Goal: Task Accomplishment & Management: Manage account settings

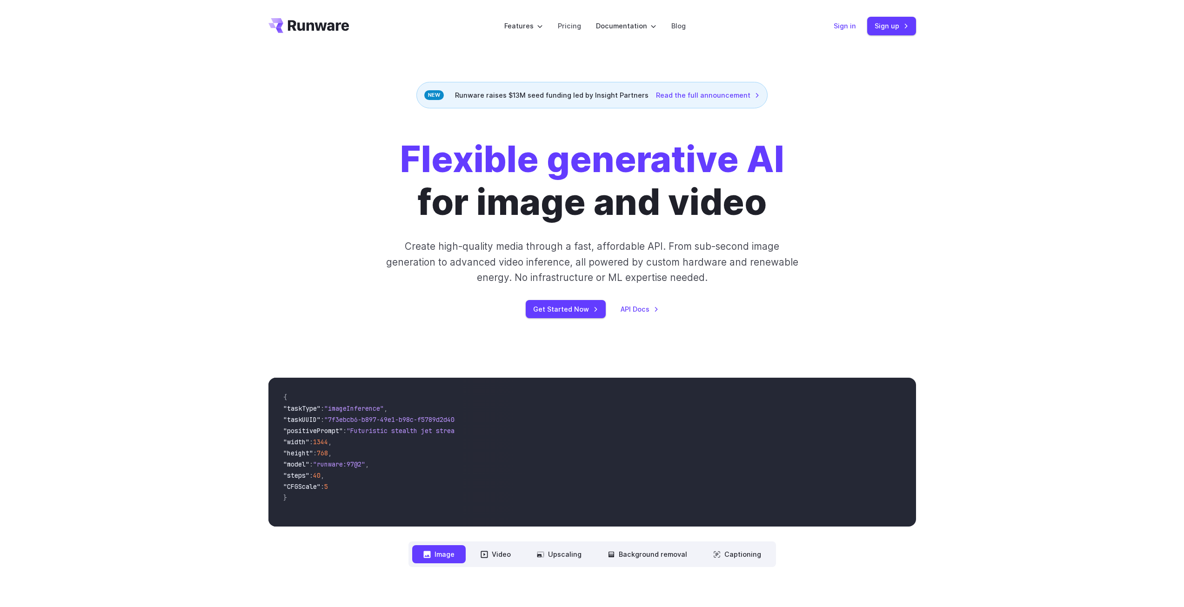
click at [846, 30] on link "Sign in" at bounding box center [845, 25] width 22 height 11
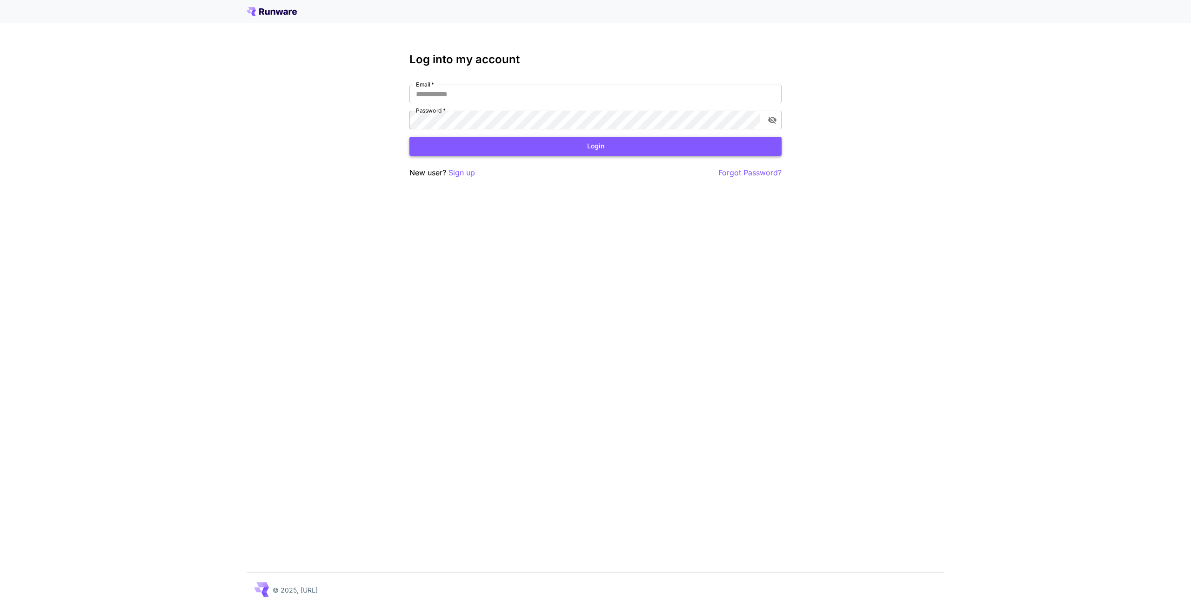
type input "**********"
click at [487, 150] on button "Login" at bounding box center [595, 146] width 372 height 19
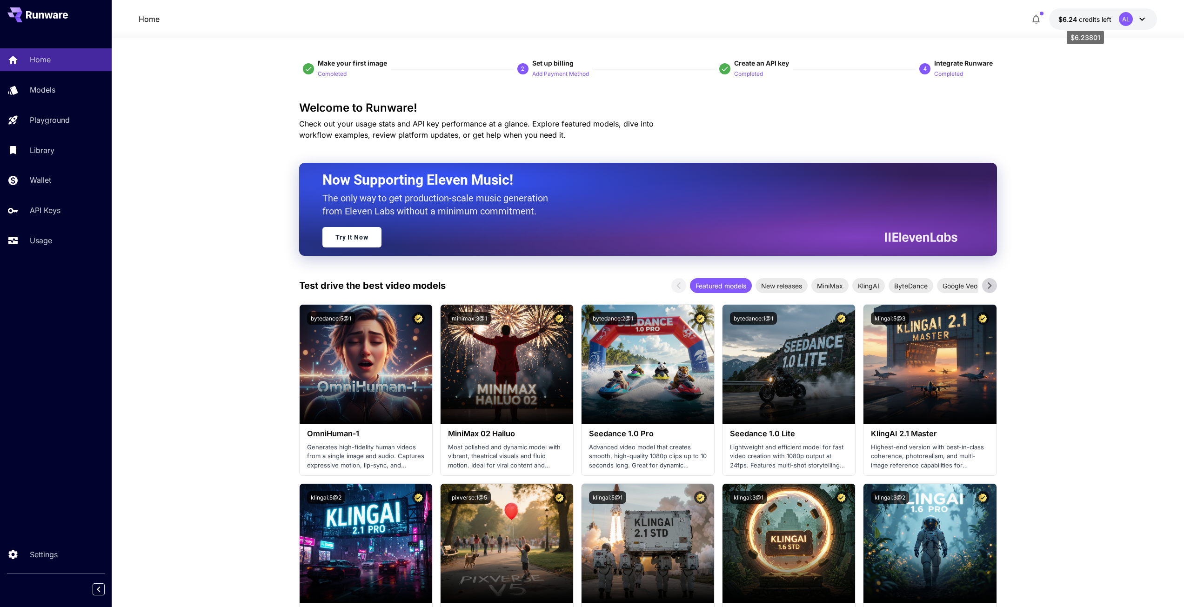
click at [1068, 21] on span "$6.24" at bounding box center [1068, 19] width 20 height 8
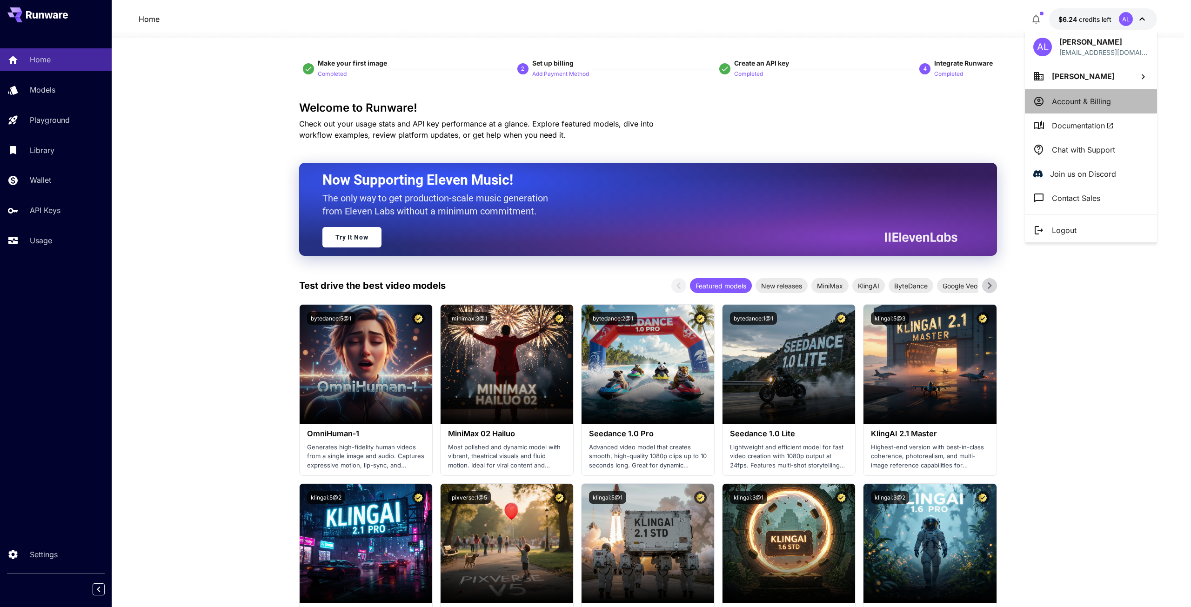
click at [1072, 100] on p "Account & Billing" at bounding box center [1081, 101] width 59 height 11
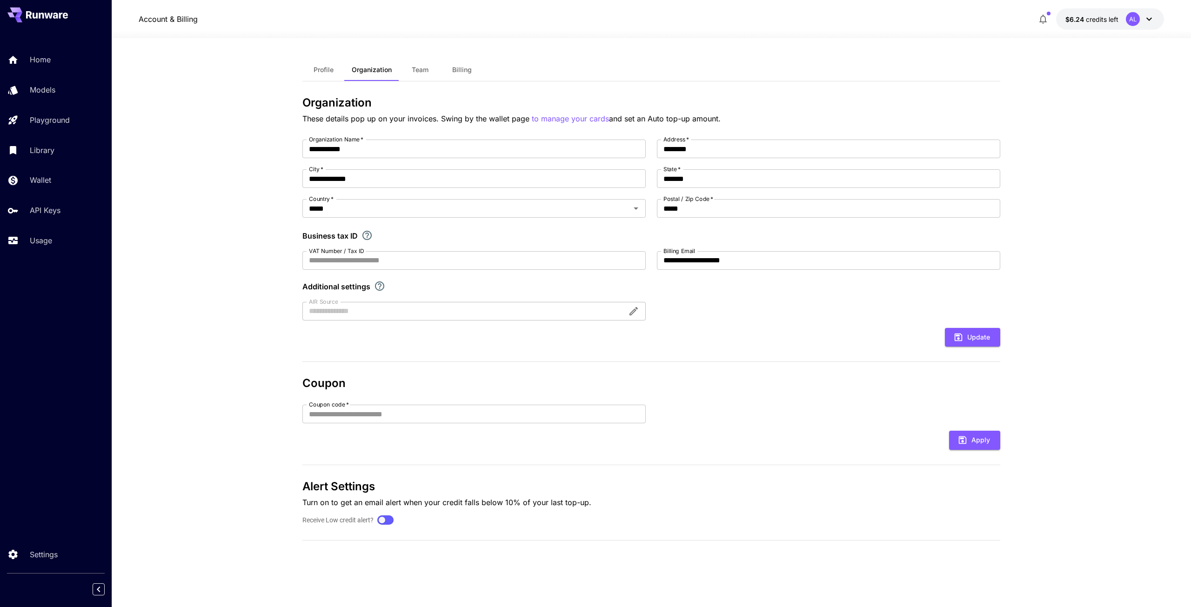
click at [1048, 24] on icon "button" at bounding box center [1042, 18] width 11 height 11
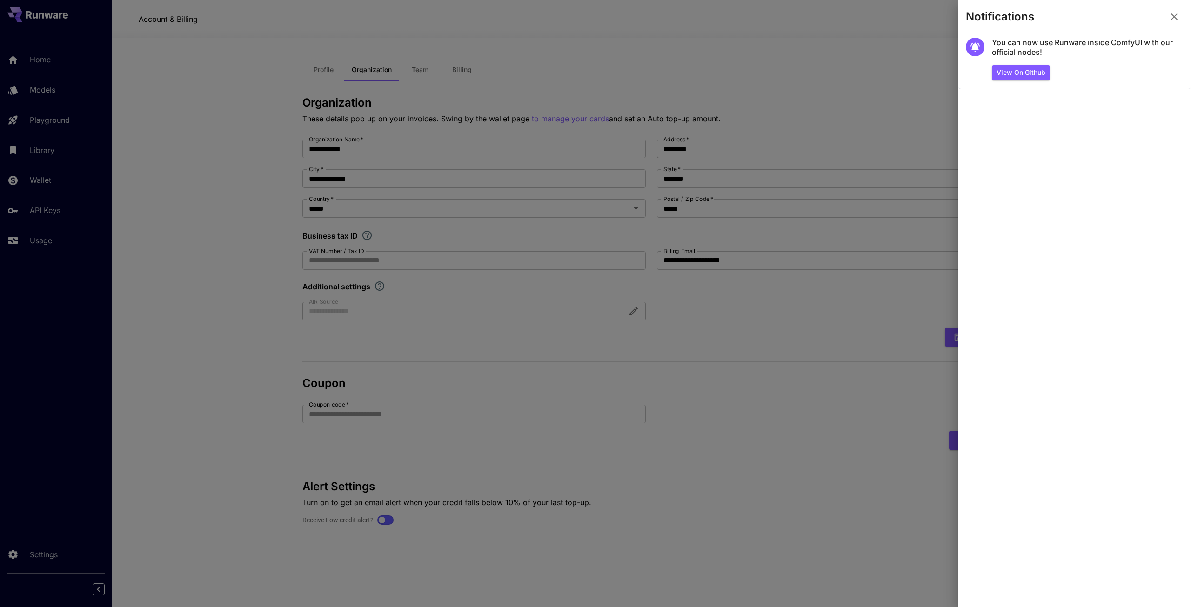
click at [1184, 19] on section "Notifications" at bounding box center [1074, 18] width 233 height 22
click at [1169, 16] on icon "button" at bounding box center [1174, 16] width 11 height 11
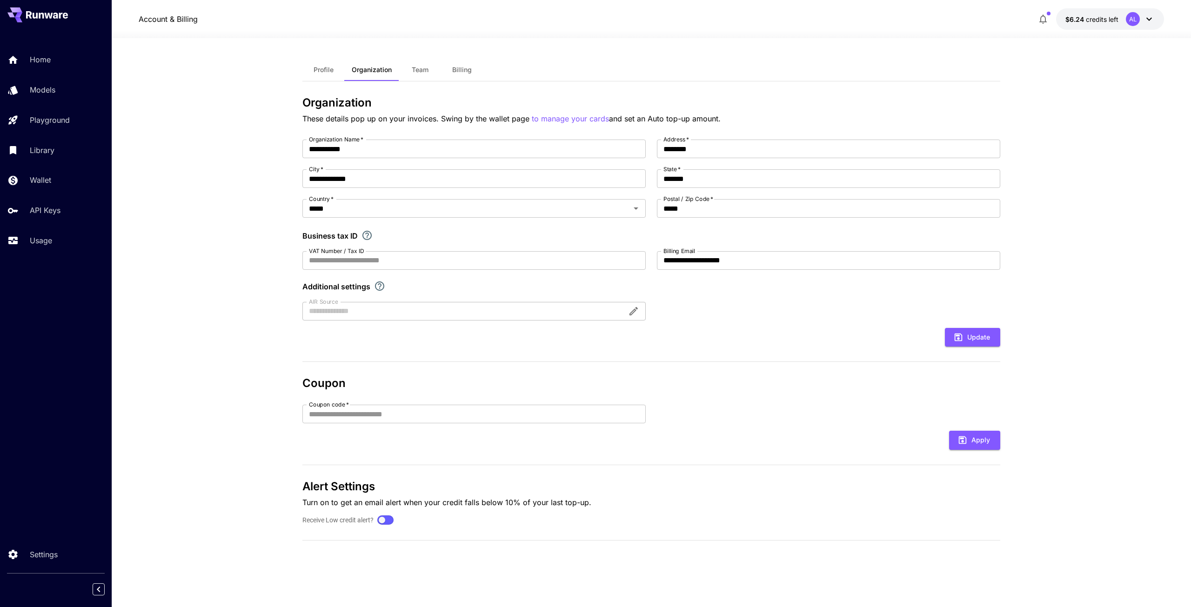
click at [1088, 19] on span "credits left" at bounding box center [1102, 19] width 33 height 8
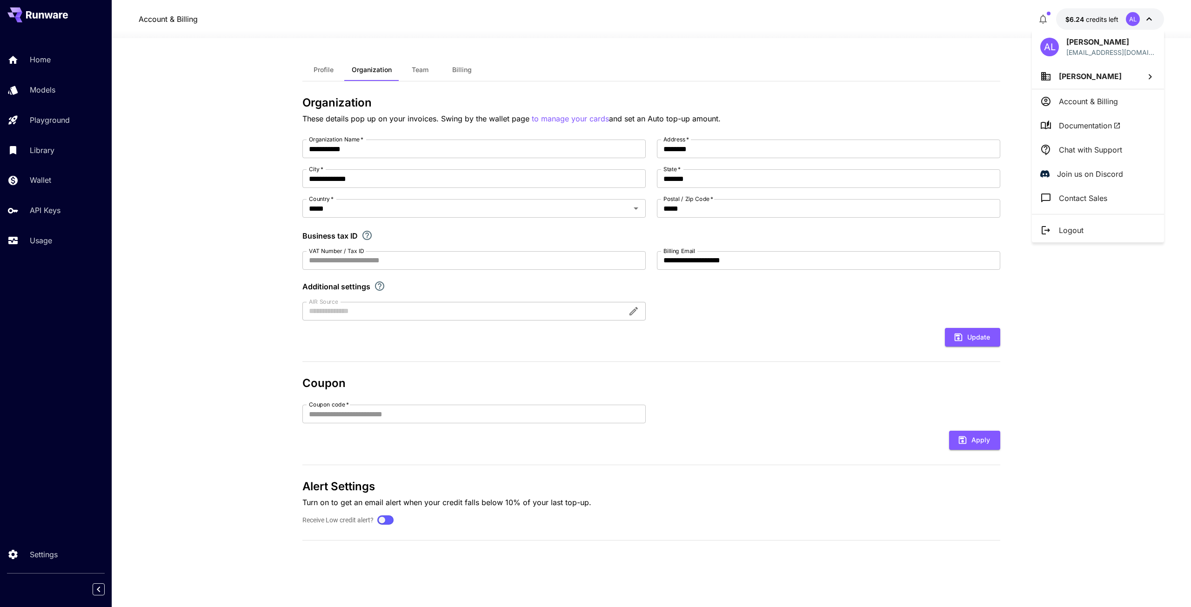
click at [1084, 105] on p "Account & Billing" at bounding box center [1088, 101] width 59 height 11
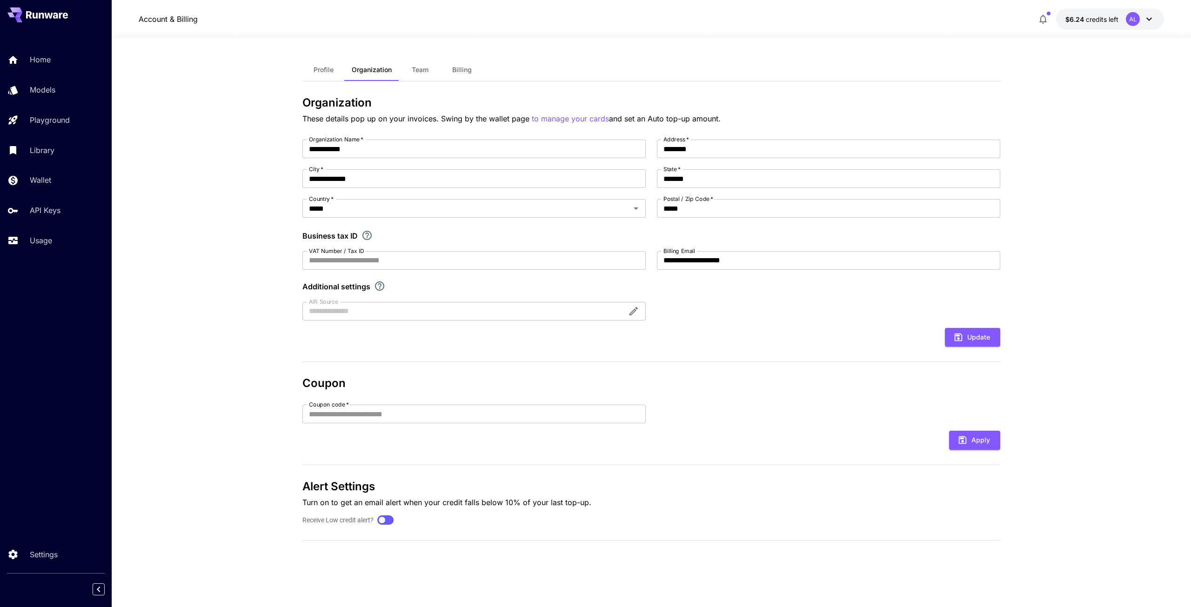
click at [1079, 14] on p "$6.24 credits left" at bounding box center [1091, 19] width 53 height 10
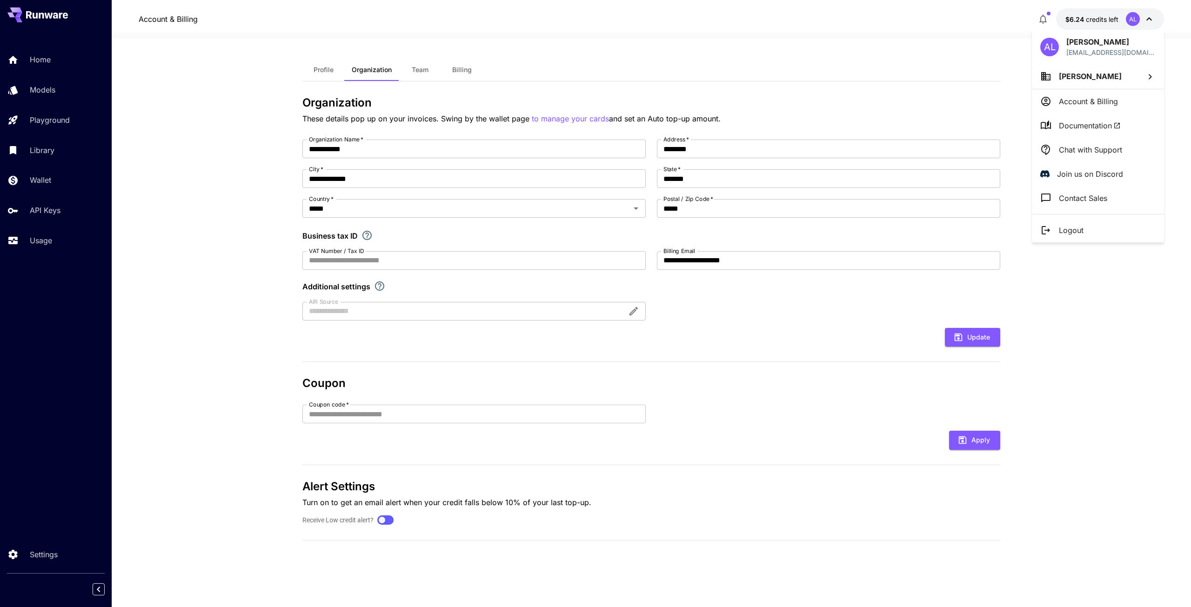
click at [1097, 105] on p "Account & Billing" at bounding box center [1088, 101] width 59 height 11
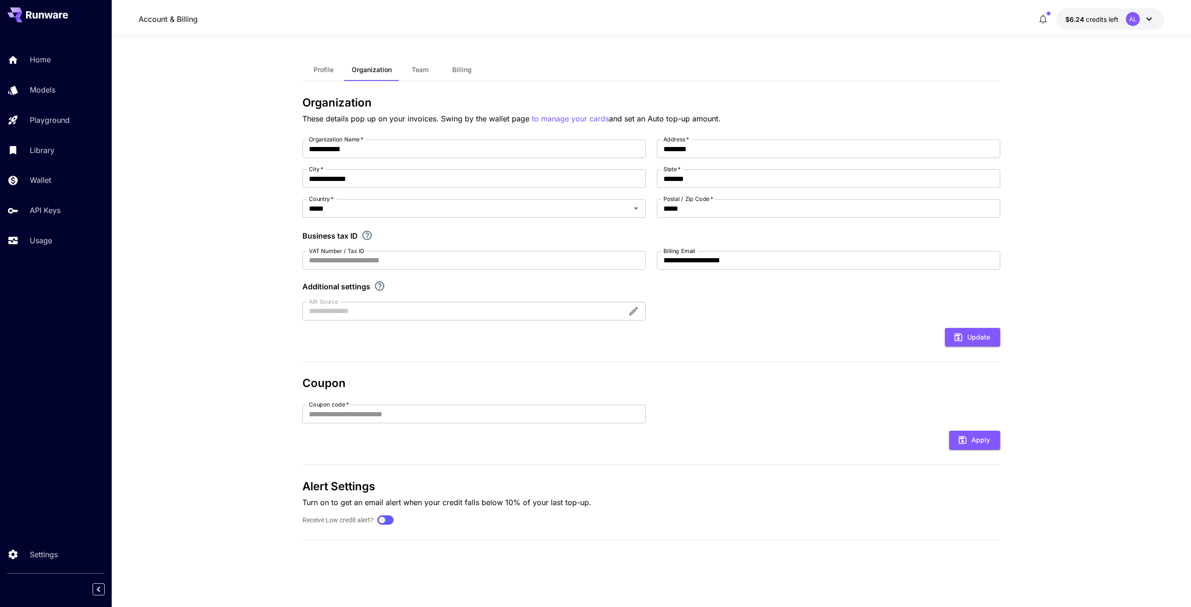
click at [1040, 20] on icon "button" at bounding box center [1042, 18] width 11 height 11
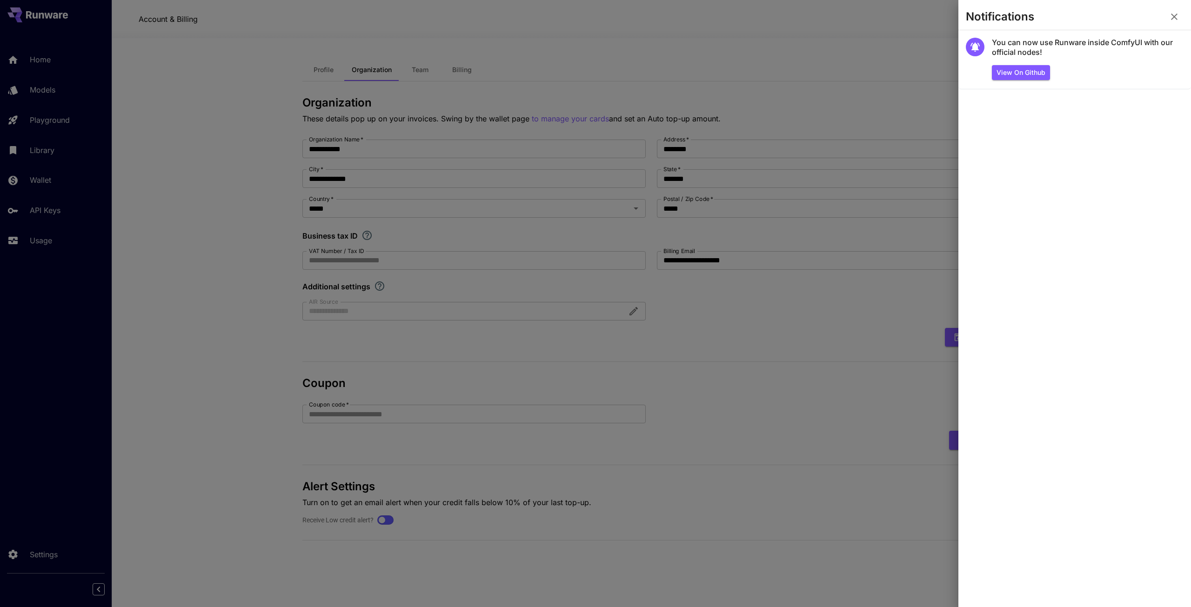
click at [1170, 12] on button "button" at bounding box center [1174, 16] width 19 height 19
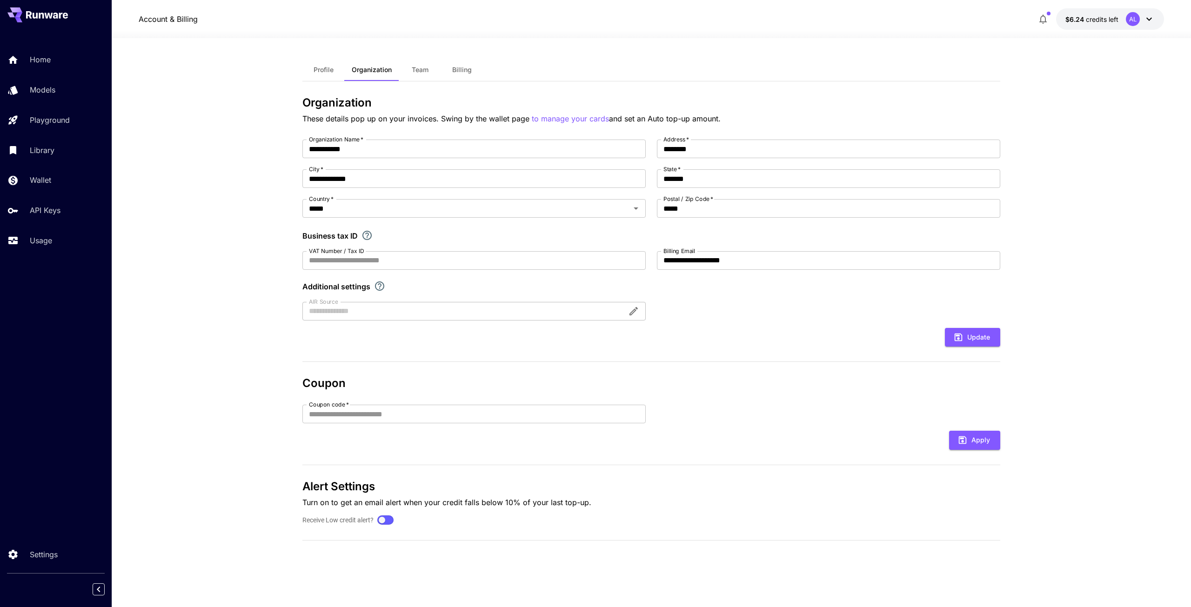
click at [1118, 47] on section "**********" at bounding box center [651, 322] width 1079 height 569
click at [27, 186] on link "Wallet" at bounding box center [56, 180] width 112 height 23
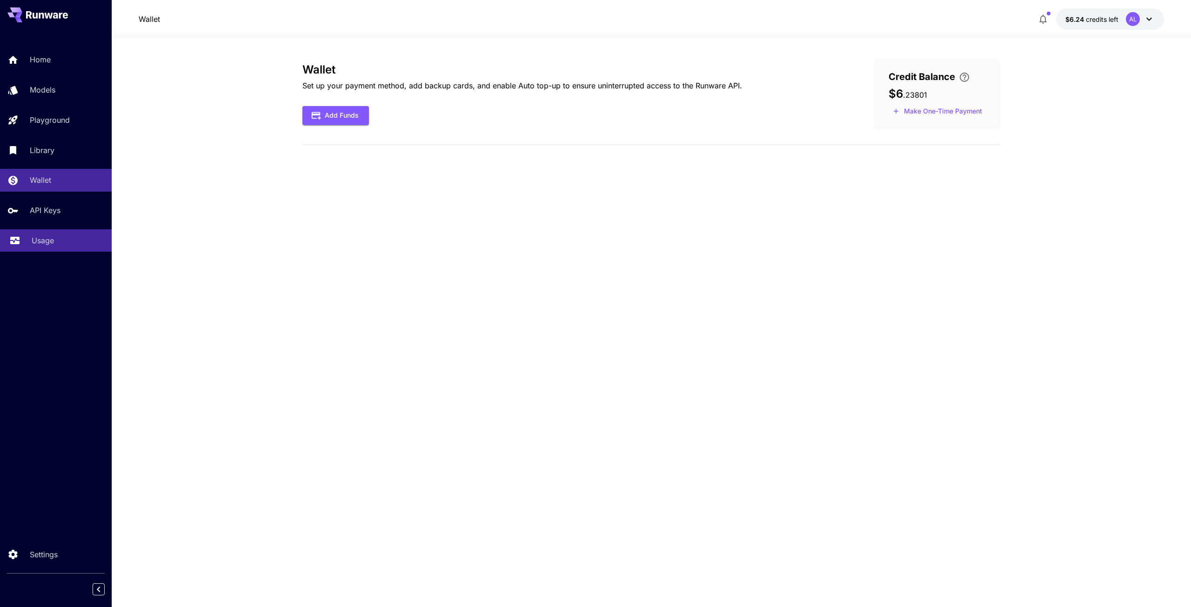
click at [56, 244] on div "Usage" at bounding box center [68, 240] width 73 height 11
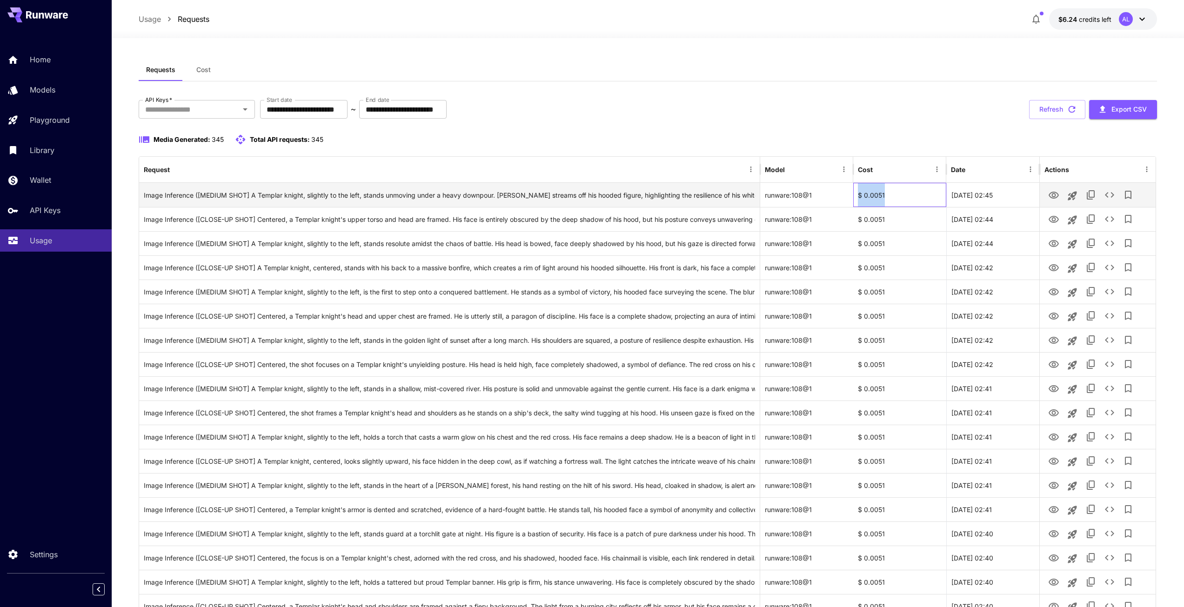
drag, startPoint x: 887, startPoint y: 197, endPoint x: 859, endPoint y: 196, distance: 27.5
click at [859, 196] on div "$ 0.0051" at bounding box center [899, 195] width 93 height 24
click at [879, 194] on div "$ 0.0051" at bounding box center [899, 195] width 93 height 24
drag, startPoint x: 857, startPoint y: 194, endPoint x: 887, endPoint y: 201, distance: 30.9
click at [887, 201] on div "$ 0.0051" at bounding box center [899, 195] width 93 height 24
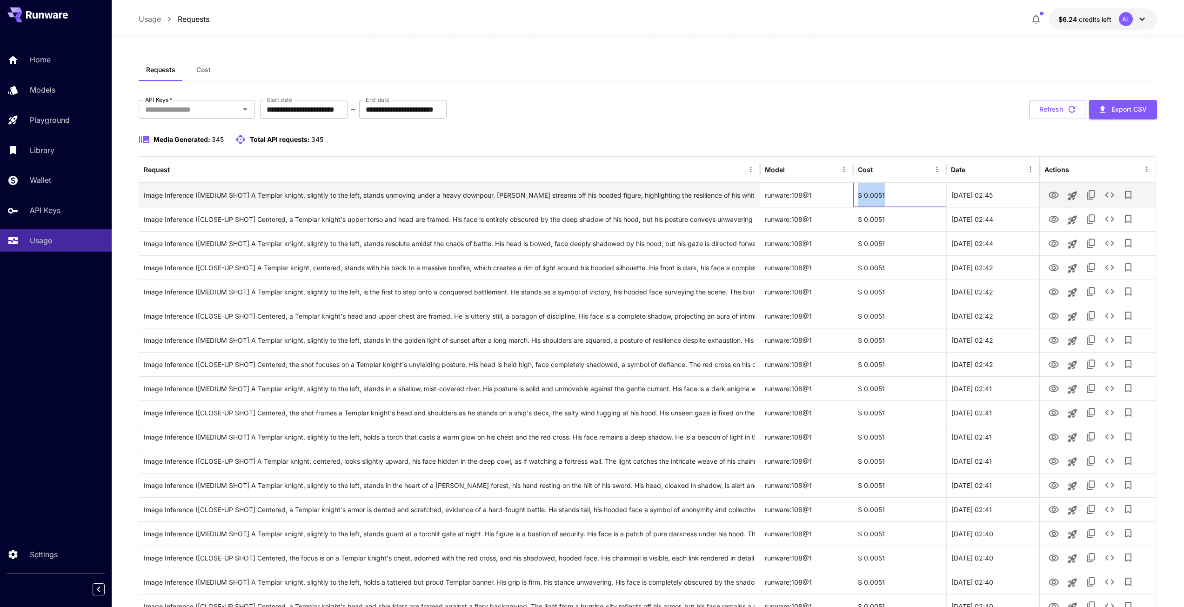
click at [887, 201] on div "$ 0.0051" at bounding box center [899, 195] width 93 height 24
drag, startPoint x: 856, startPoint y: 196, endPoint x: 888, endPoint y: 197, distance: 31.6
click at [888, 197] on div "$ 0.0051" at bounding box center [899, 195] width 93 height 24
drag, startPoint x: 864, startPoint y: 196, endPoint x: 870, endPoint y: 196, distance: 5.6
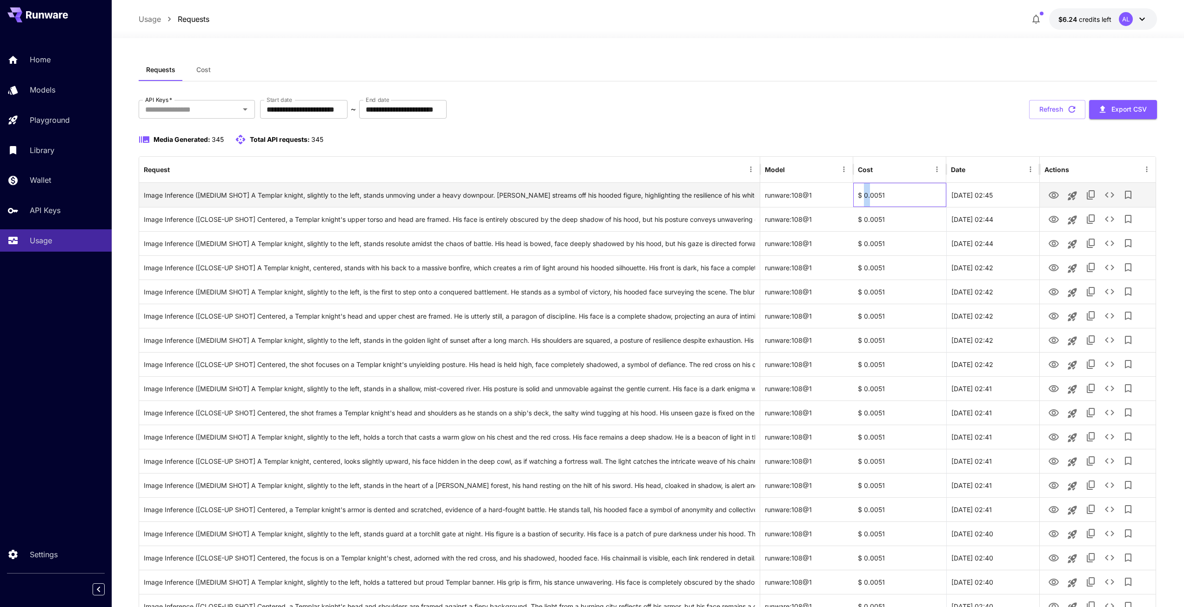
click at [870, 196] on div "$ 0.0051" at bounding box center [899, 195] width 93 height 24
click at [873, 197] on div "$ 0.0051" at bounding box center [899, 195] width 93 height 24
drag, startPoint x: 870, startPoint y: 195, endPoint x: 881, endPoint y: 196, distance: 10.3
click at [881, 196] on div "$ 0.0051" at bounding box center [899, 195] width 93 height 24
